Goal: Task Accomplishment & Management: Manage account settings

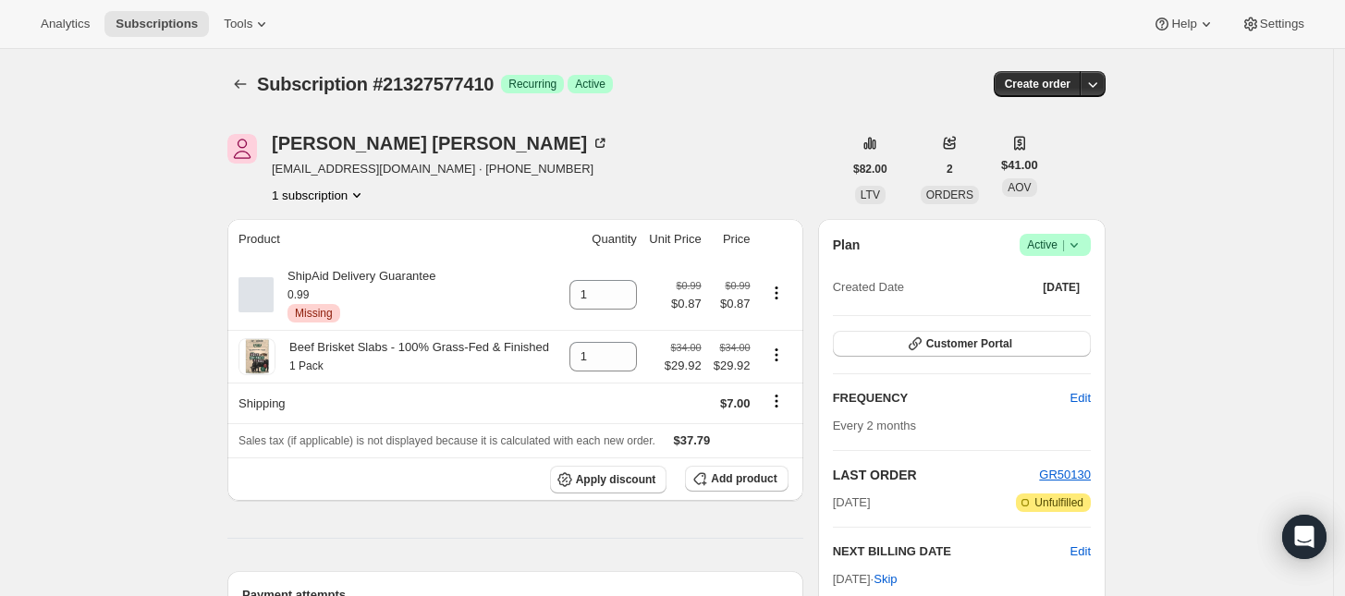
click at [1065, 241] on span "|" at bounding box center [1063, 245] width 3 height 15
click at [1059, 306] on span "Cancel subscription" at bounding box center [1061, 313] width 104 height 14
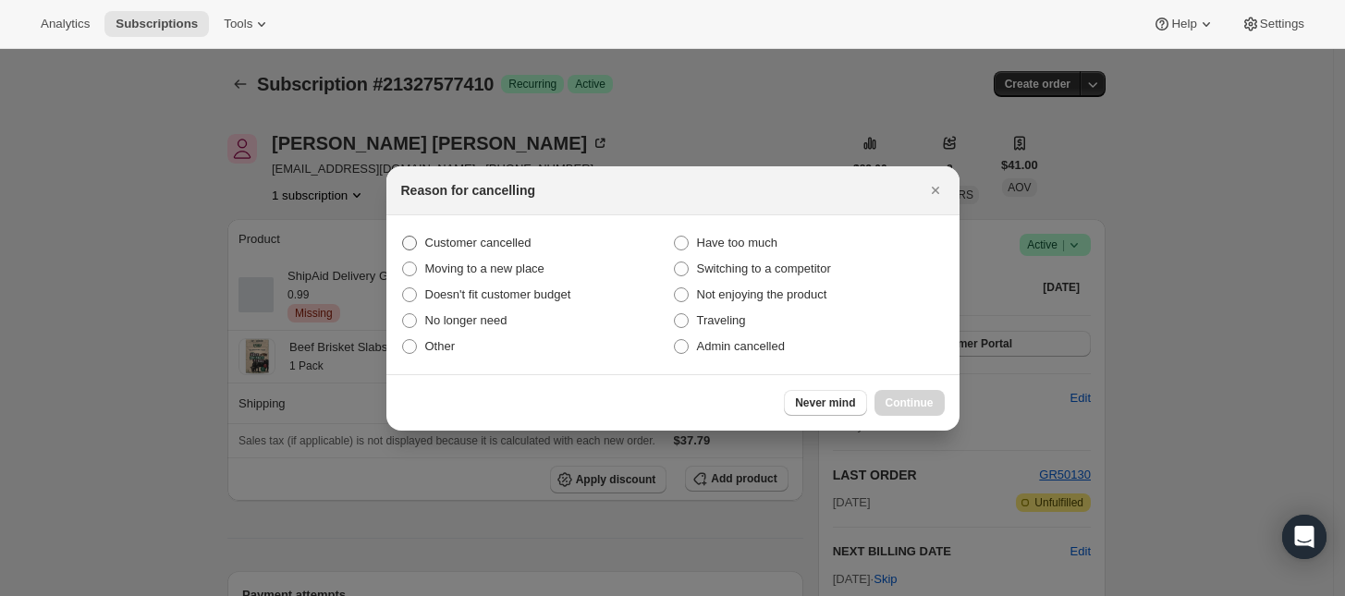
click at [470, 240] on span "Customer cancelled" at bounding box center [478, 243] width 106 height 14
click at [403, 237] on input "Customer cancelled" at bounding box center [402, 236] width 1 height 1
radio input "true"
click at [911, 410] on button "Continue" at bounding box center [910, 403] width 70 height 26
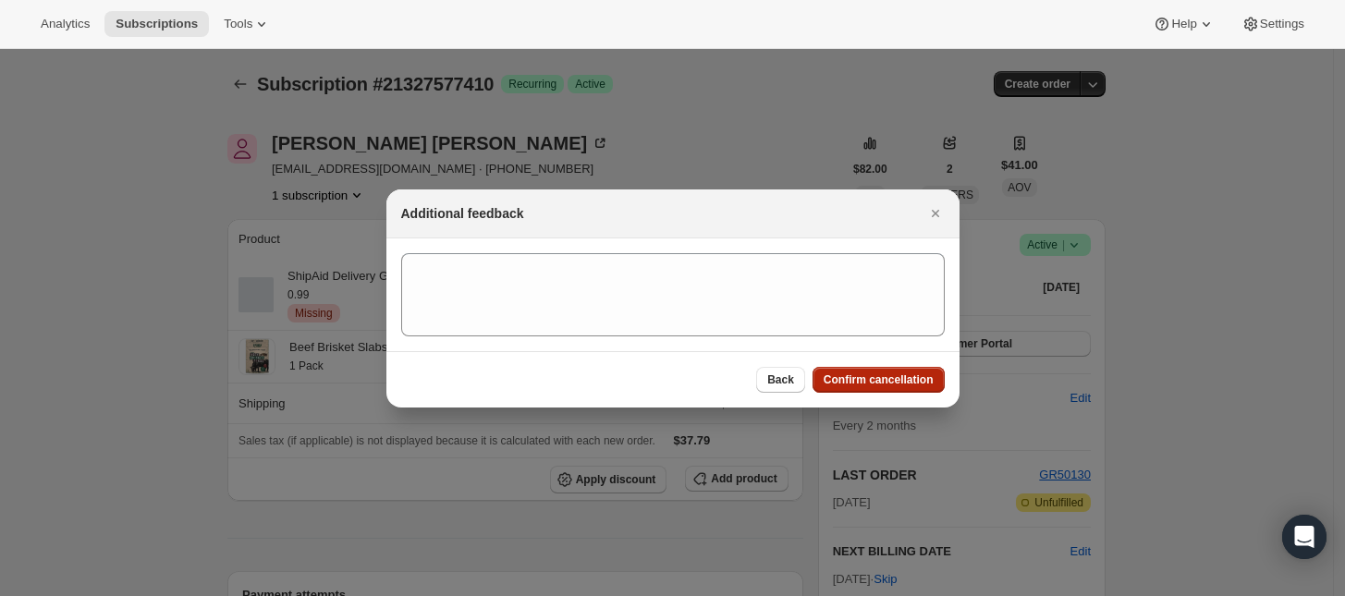
click at [899, 374] on span "Confirm cancellation" at bounding box center [879, 380] width 110 height 15
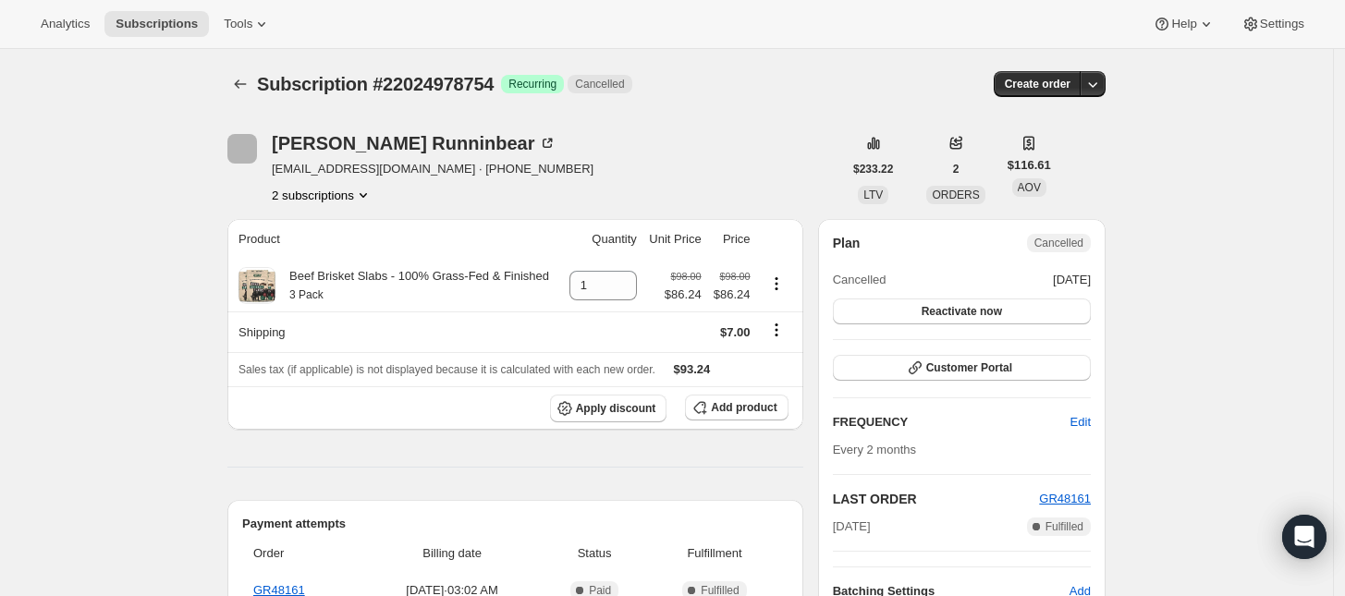
click at [338, 197] on button "2 subscriptions" at bounding box center [322, 195] width 101 height 18
click at [326, 231] on span "21509243202" at bounding box center [301, 230] width 74 height 14
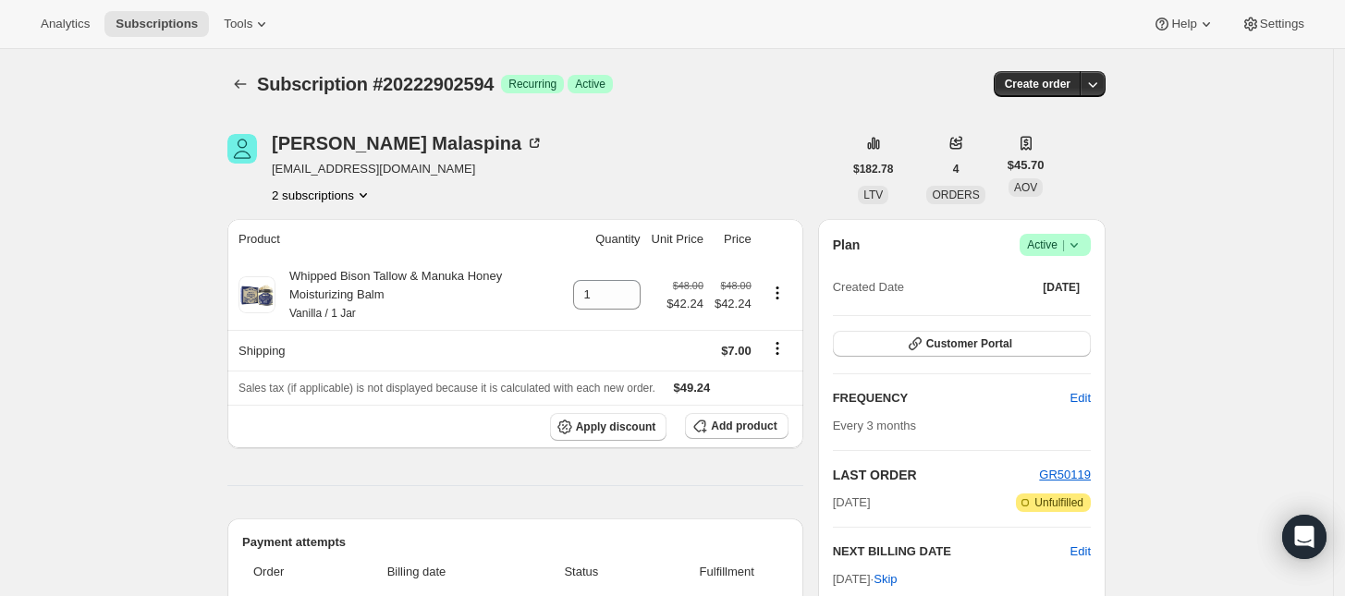
click at [379, 198] on div "2 subscriptions" at bounding box center [408, 195] width 272 height 18
click at [349, 202] on button "2 subscriptions" at bounding box center [322, 195] width 101 height 18
click at [342, 259] on span "20310589762" at bounding box center [328, 261] width 128 height 18
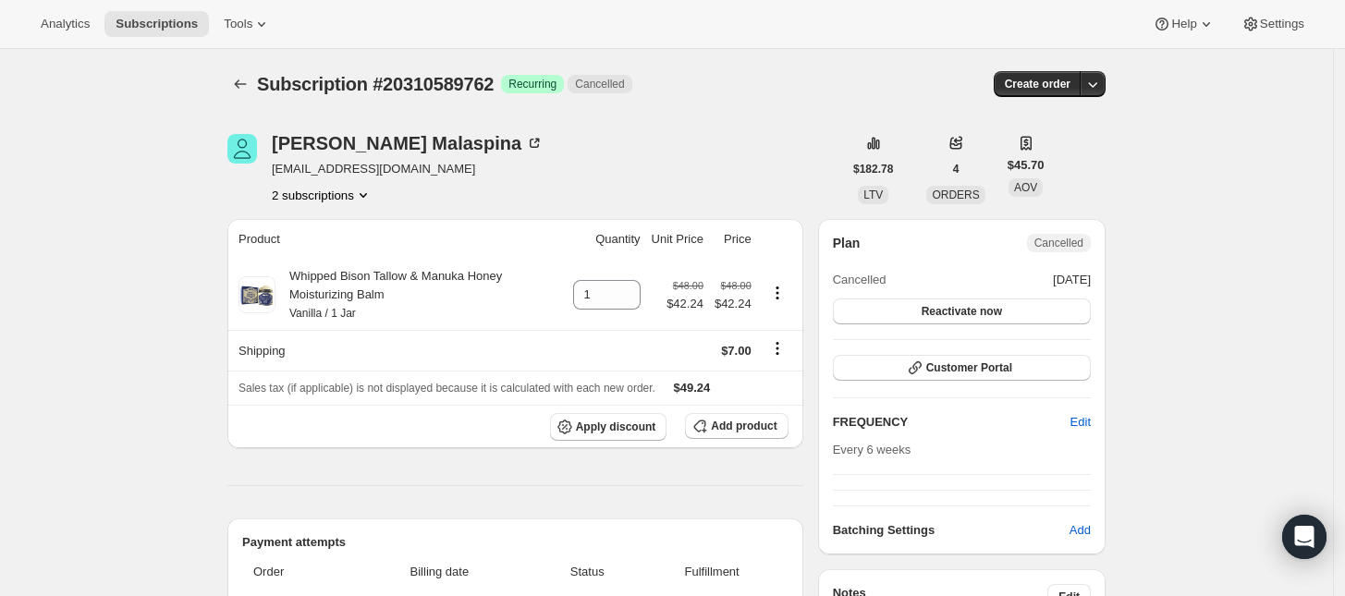
click at [324, 197] on button "2 subscriptions" at bounding box center [322, 195] width 101 height 18
click at [333, 223] on span "20222902594" at bounding box center [301, 230] width 74 height 14
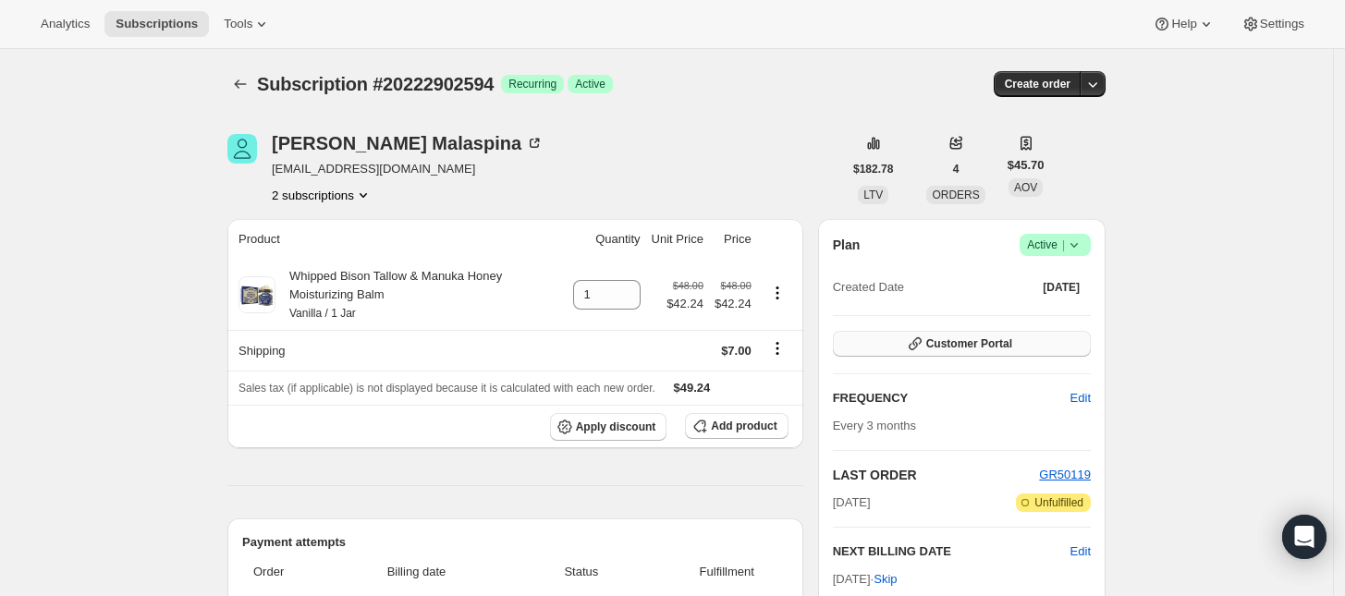
click at [996, 348] on span "Customer Portal" at bounding box center [969, 343] width 86 height 15
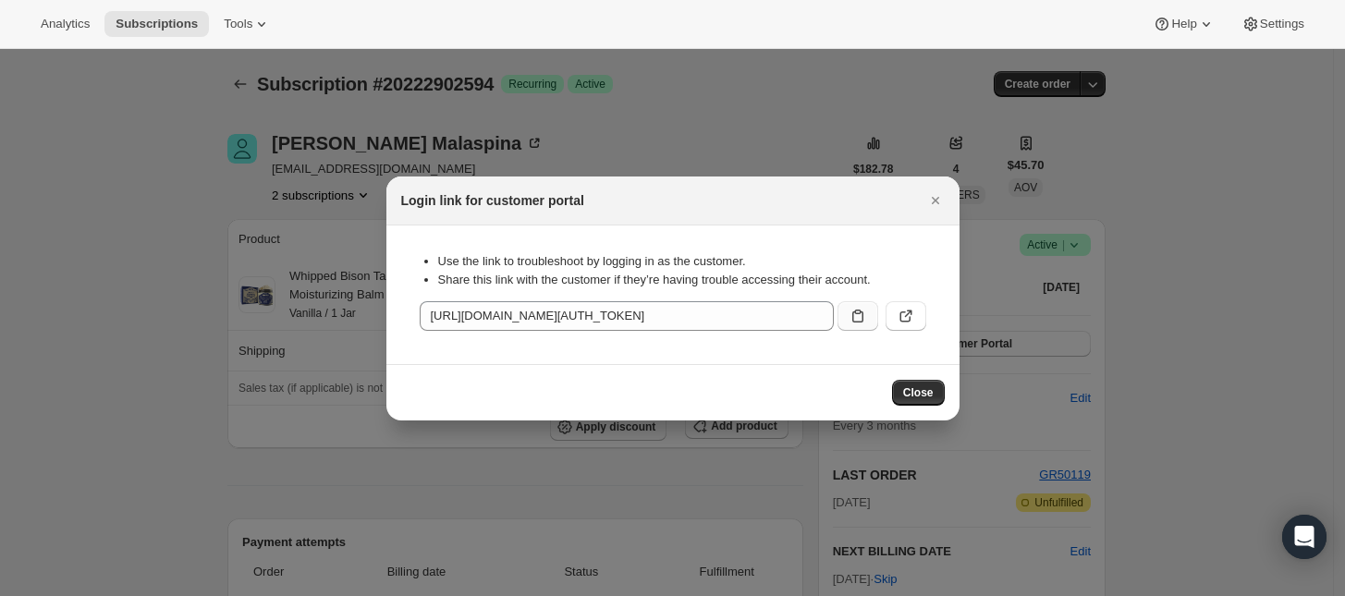
click at [862, 314] on icon ":rgd:" at bounding box center [857, 316] width 11 height 13
click at [855, 312] on icon ":rgd:" at bounding box center [857, 316] width 11 height 13
click at [99, 267] on div at bounding box center [672, 298] width 1345 height 596
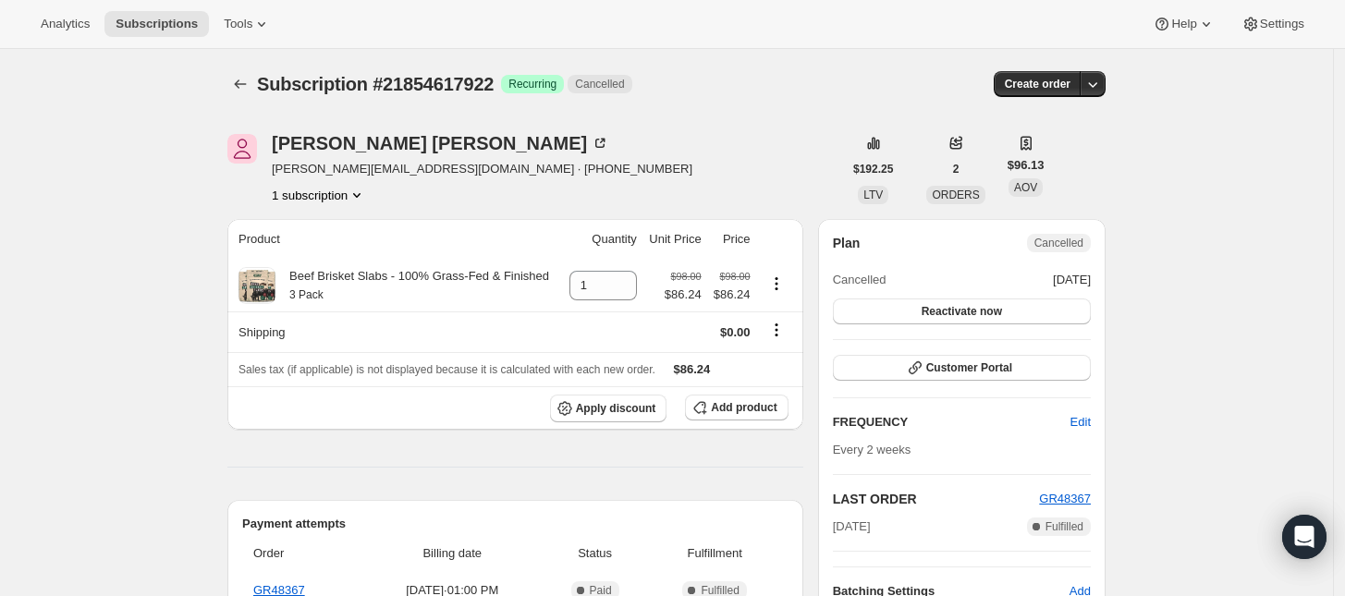
click at [335, 190] on button "1 subscription" at bounding box center [319, 195] width 94 height 18
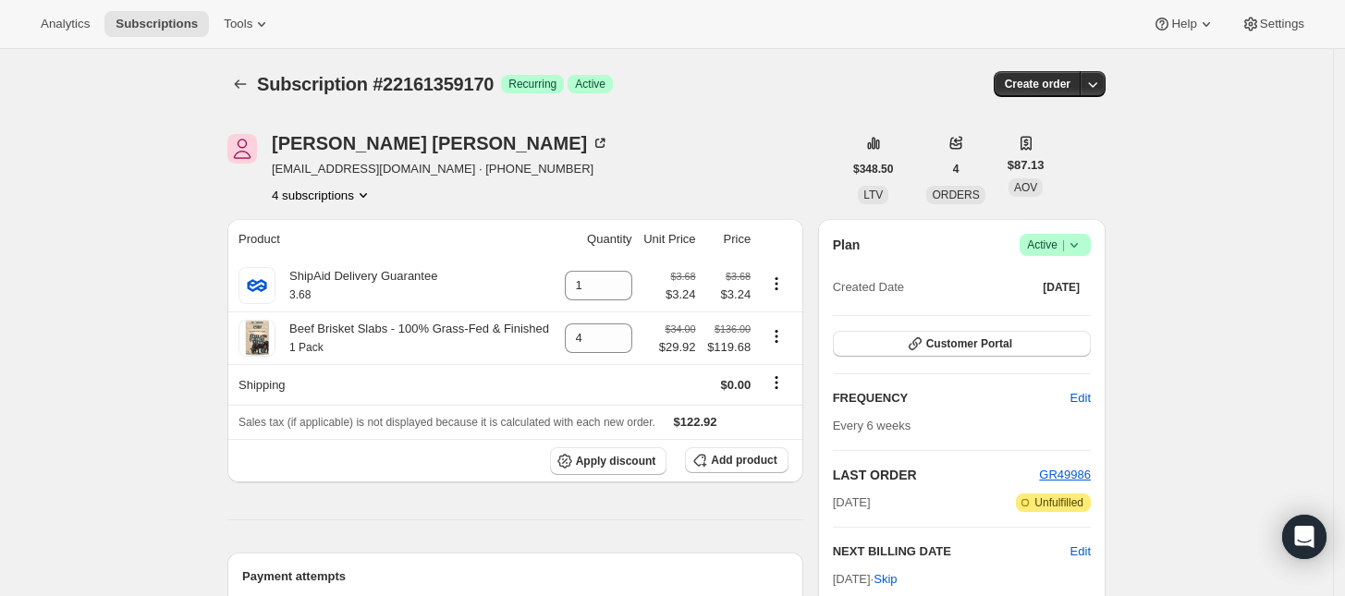
click at [342, 200] on button "4 subscriptions" at bounding box center [322, 195] width 101 height 18
click at [344, 254] on span "21090992450" at bounding box center [328, 261] width 128 height 18
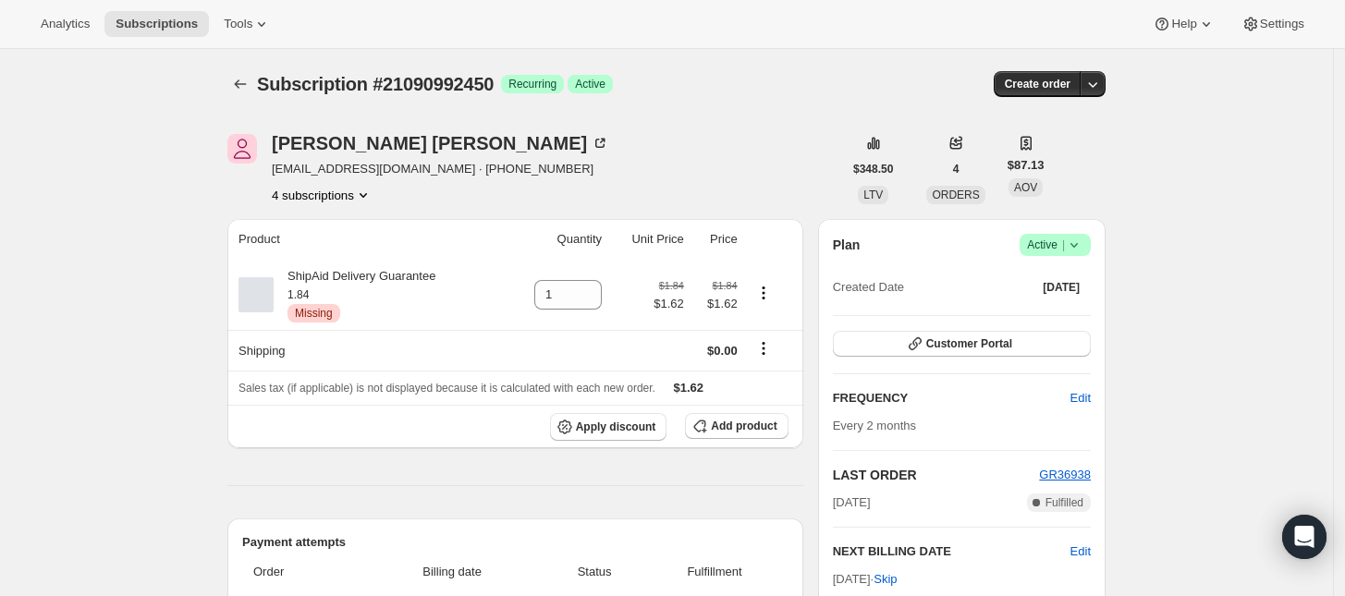
click at [329, 193] on button "4 subscriptions" at bounding box center [322, 195] width 101 height 18
click at [329, 217] on button "20301709634" at bounding box center [329, 229] width 140 height 30
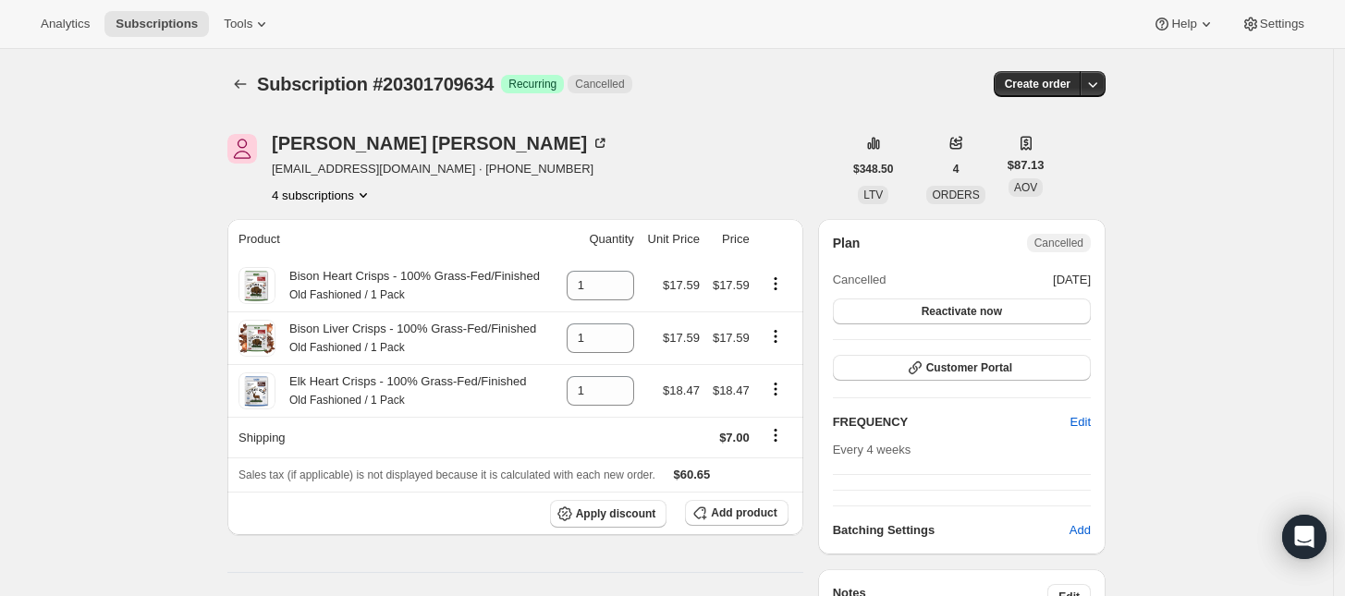
click at [334, 190] on button "4 subscriptions" at bounding box center [322, 195] width 101 height 18
click at [325, 291] on span "21091025218" at bounding box center [301, 293] width 74 height 14
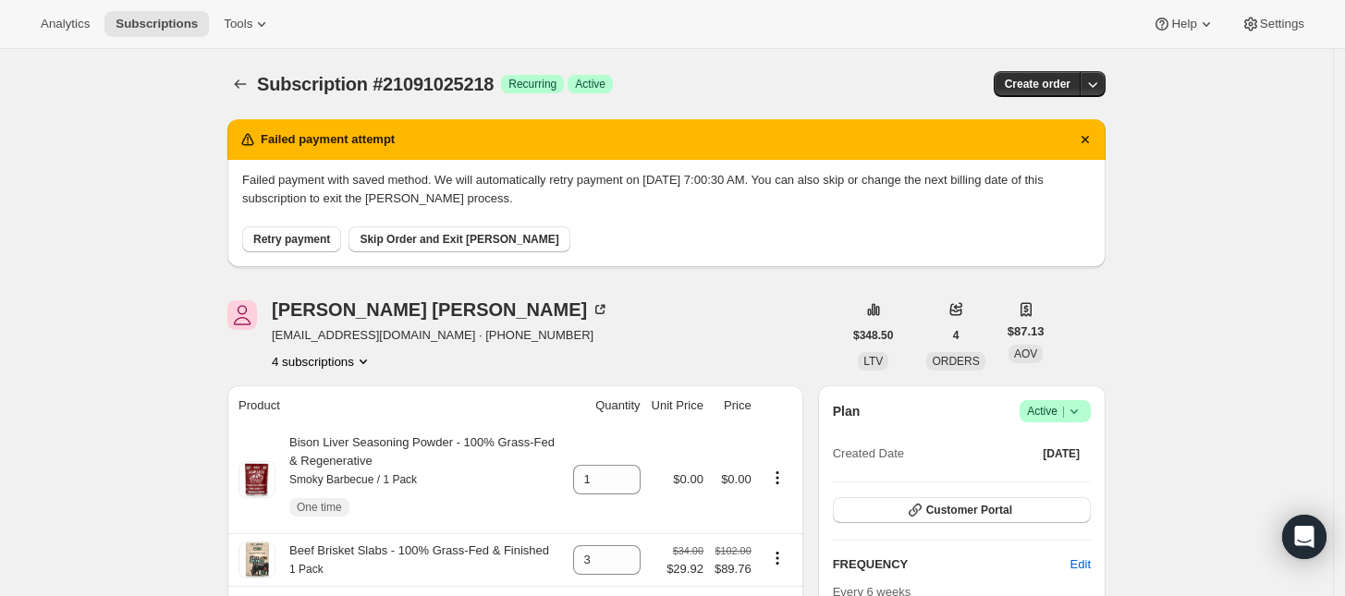
click at [335, 360] on button "4 subscriptions" at bounding box center [322, 361] width 101 height 18
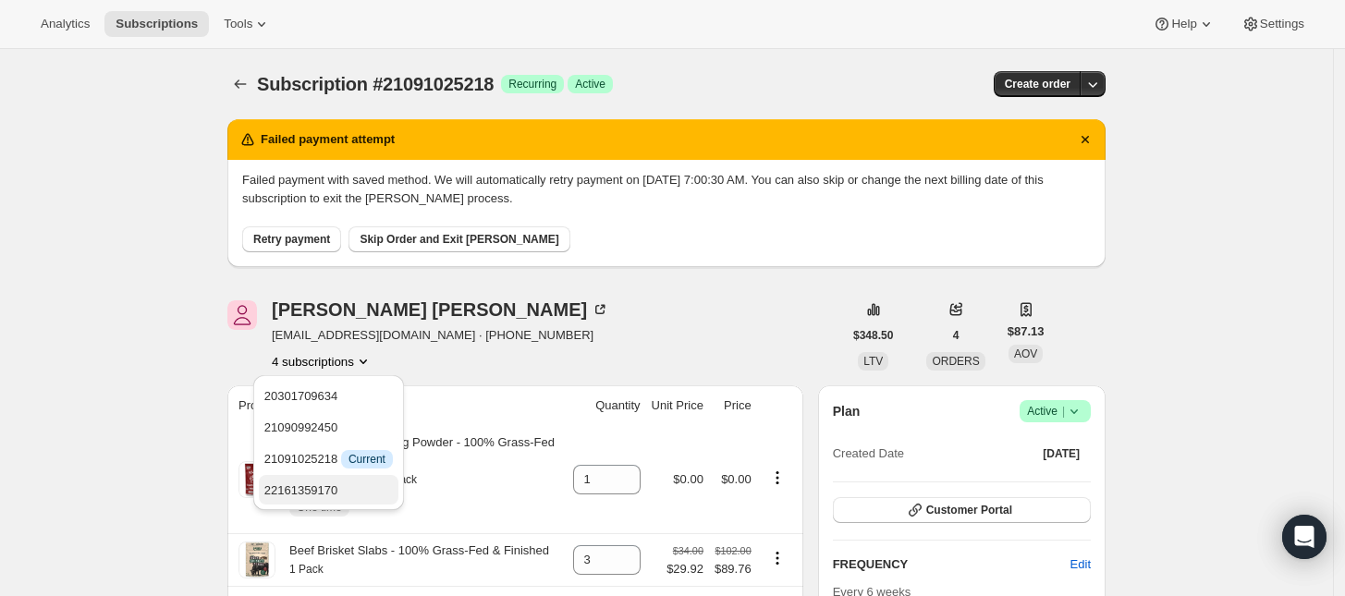
click at [328, 484] on span "22161359170" at bounding box center [301, 490] width 74 height 14
